Goal: Task Accomplishment & Management: Manage account settings

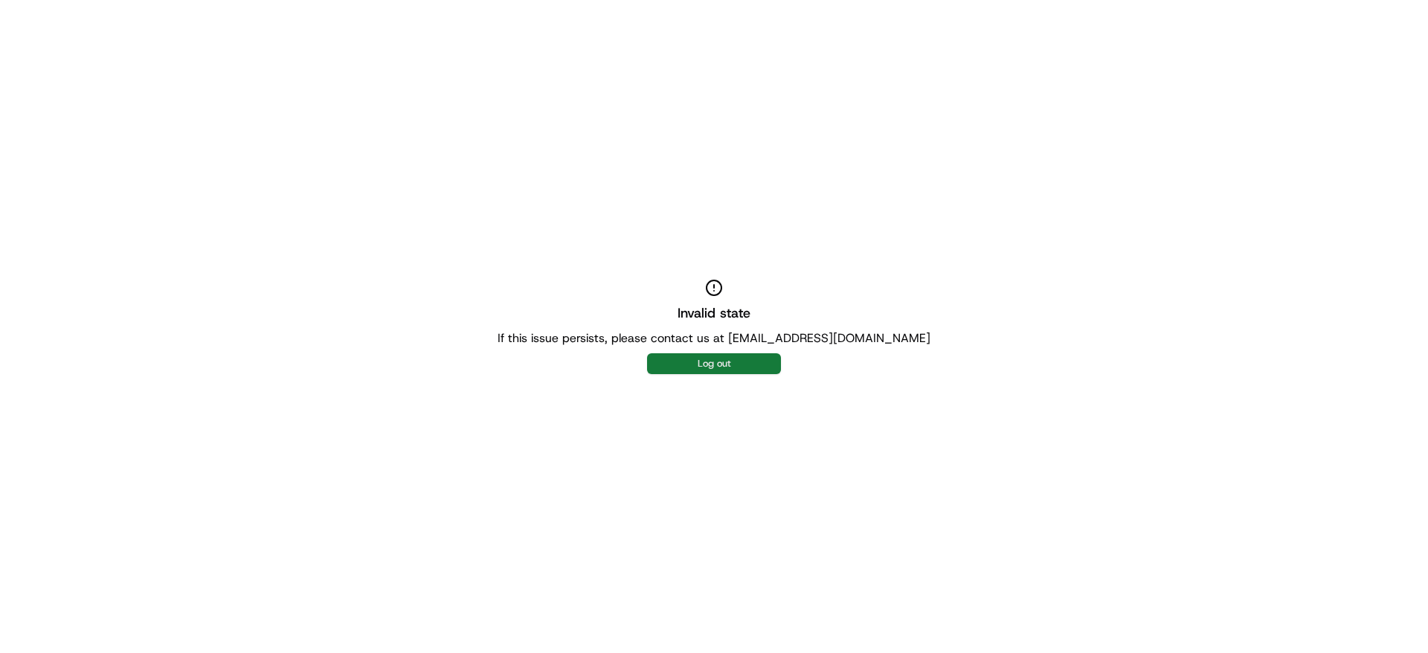
click at [692, 360] on button "Log out" at bounding box center [714, 363] width 134 height 21
